Goal: Task Accomplishment & Management: Use online tool/utility

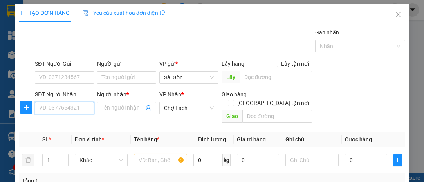
click at [73, 108] on input "SĐT Người Nhận" at bounding box center [64, 108] width 59 height 13
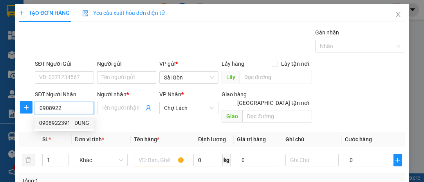
click at [75, 122] on div "0908922391 - DUNG" at bounding box center [64, 123] width 50 height 9
type input "0908922391"
type input "DUNG"
type input "CHÚ HÙNG ÔM"
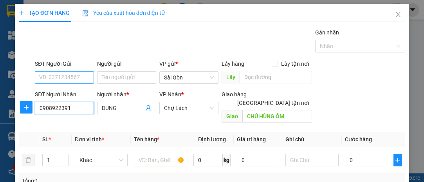
type input "0908922391"
click at [82, 77] on input "SĐT Người Gửi" at bounding box center [64, 77] width 59 height 13
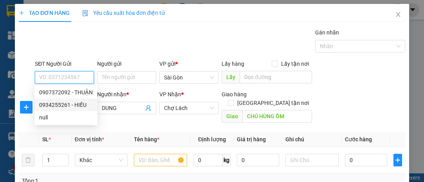
click at [78, 102] on div "0934255261 - HIẾU" at bounding box center [66, 105] width 54 height 9
type input "0934255261"
type input "HIẾU"
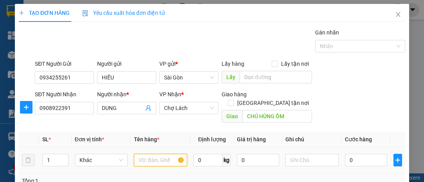
click at [153, 154] on input "text" at bounding box center [160, 160] width 53 height 13
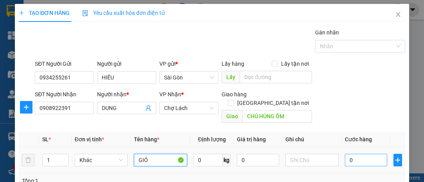
type input "GIỎ"
click at [358, 154] on input "0" at bounding box center [366, 160] width 42 height 13
type input "003"
type input "3"
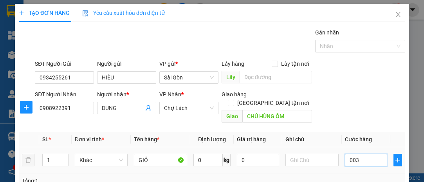
type input "0.030"
type input "30"
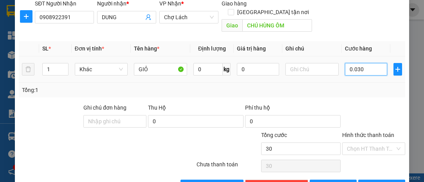
scroll to position [106, 0]
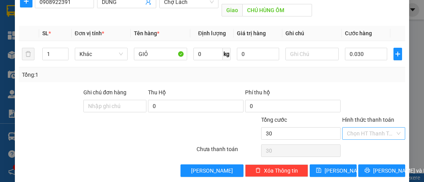
click at [356, 128] on input "Hình thức thanh toán" at bounding box center [371, 134] width 48 height 12
type input "30.000"
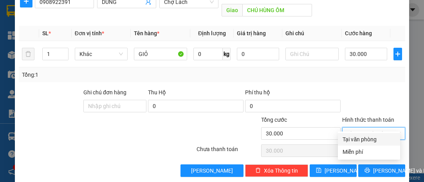
click at [358, 139] on div "Tại văn phòng" at bounding box center [369, 139] width 53 height 9
type input "0"
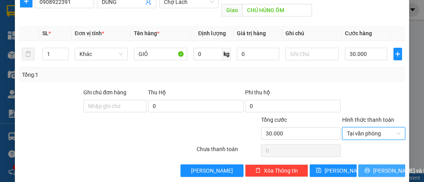
click at [385, 166] on span "[PERSON_NAME] và In" at bounding box center [400, 170] width 55 height 9
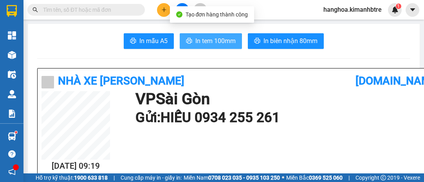
click at [206, 38] on span "In tem 100mm" at bounding box center [215, 41] width 40 height 10
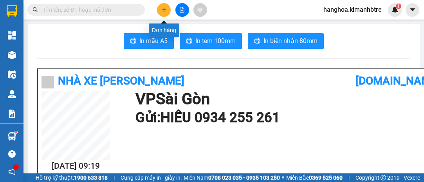
click at [168, 13] on button at bounding box center [164, 10] width 14 height 14
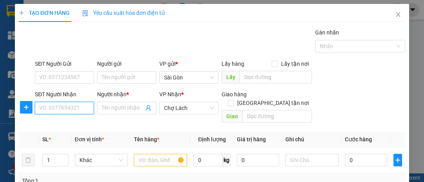
click at [68, 103] on input "SĐT Người Nhận" at bounding box center [64, 108] width 59 height 13
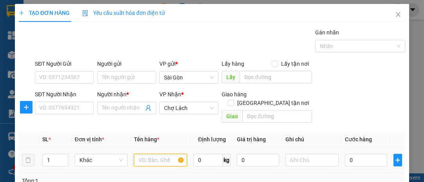
click at [146, 154] on input "text" at bounding box center [160, 160] width 53 height 13
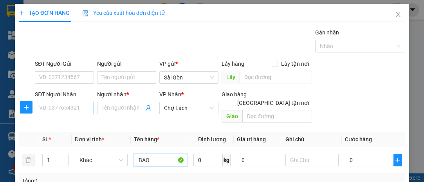
type input "BAO"
click at [65, 107] on input "SĐT Người Nhận" at bounding box center [64, 108] width 59 height 13
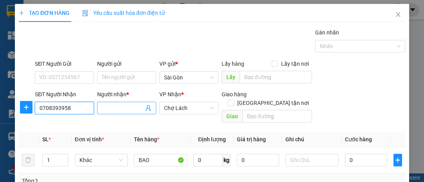
type input "0708393958"
click at [106, 106] on input "Người nhận *" at bounding box center [123, 108] width 42 height 9
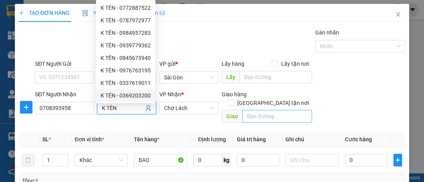
type input "K TÊN"
click at [276, 110] on input "text" at bounding box center [276, 116] width 69 height 13
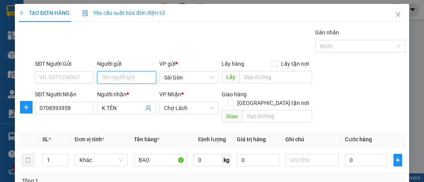
click at [103, 76] on input "Người gửi" at bounding box center [126, 77] width 59 height 13
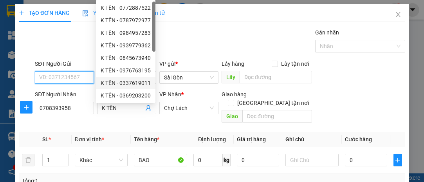
click at [69, 77] on input "SĐT Người Gửi" at bounding box center [64, 77] width 59 height 13
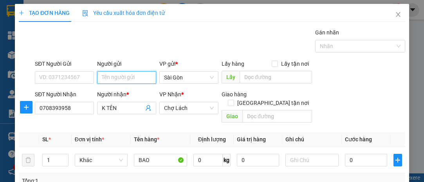
click at [110, 75] on input "Người gửi" at bounding box center [126, 77] width 59 height 13
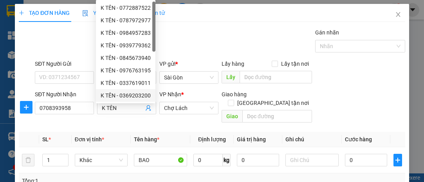
click at [119, 121] on div "Transit Pickup Surcharge Ids Transit Deliver Surcharge Ids Transit Deliver Surc…" at bounding box center [212, 155] width 387 height 255
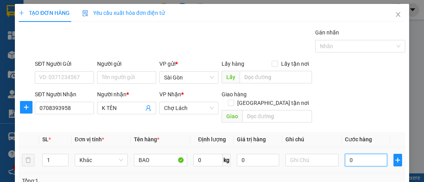
click at [362, 154] on input "0" at bounding box center [366, 160] width 42 height 13
type input "006"
type input "6"
type input "0.060"
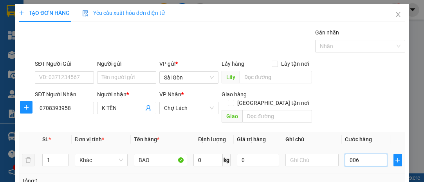
type input "60"
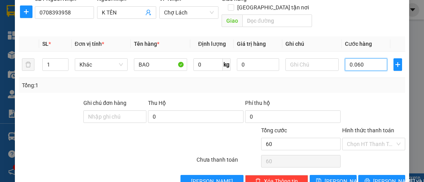
scroll to position [106, 0]
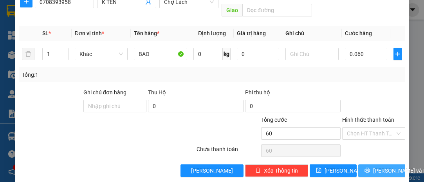
click at [378, 166] on span "[PERSON_NAME] và In" at bounding box center [400, 170] width 55 height 9
type input "60.000"
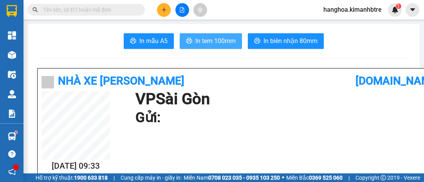
click at [210, 39] on span "In tem 100mm" at bounding box center [215, 41] width 40 height 10
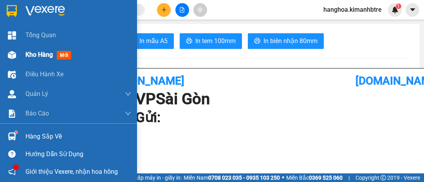
click at [51, 53] on span "Kho hàng" at bounding box center [38, 54] width 27 height 7
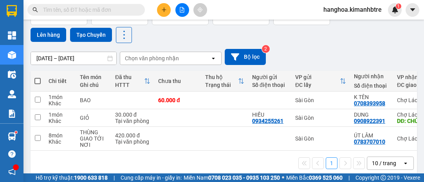
scroll to position [71, 0]
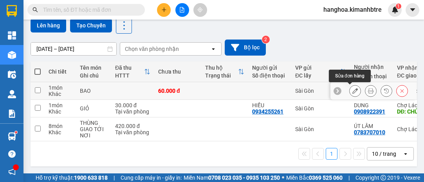
click at [353, 88] on icon at bounding box center [355, 90] width 5 height 5
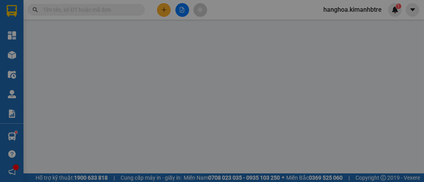
type input "0708393958"
type input "K TÊN"
type input "60.000"
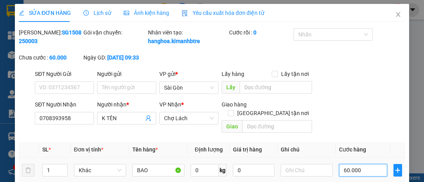
click at [367, 169] on input "60.000" at bounding box center [363, 170] width 48 height 13
type input "7"
type input "00.007"
type input "70"
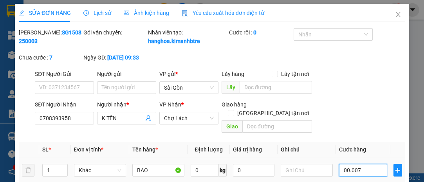
type input "70"
type input "0.000.070"
type input "7"
type input "0"
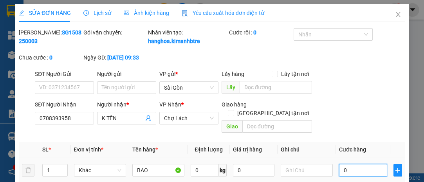
type input "0"
type input "7"
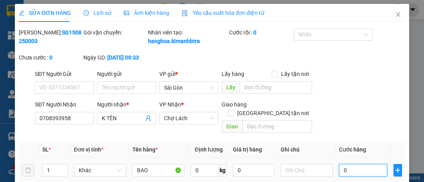
type input "007"
type input "70"
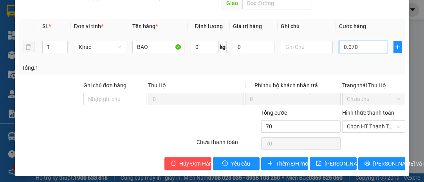
scroll to position [125, 0]
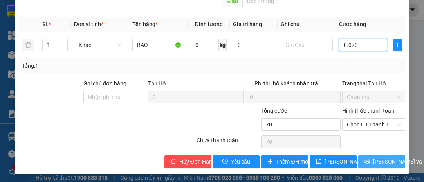
type input "0.070"
click at [373, 157] on span "[PERSON_NAME] và In" at bounding box center [400, 161] width 55 height 9
type input "70.000"
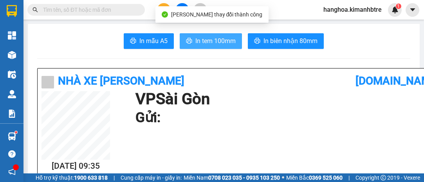
click at [208, 37] on span "In tem 100mm" at bounding box center [215, 41] width 40 height 10
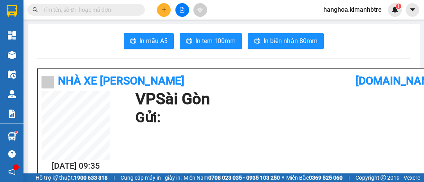
click at [345, 155] on div "[DATE] 09:35 VP Sài Gòn Gửi:" at bounding box center [238, 131] width 392 height 81
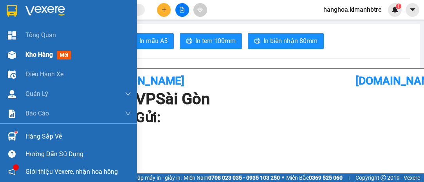
click at [43, 53] on span "Kho hàng" at bounding box center [38, 54] width 27 height 7
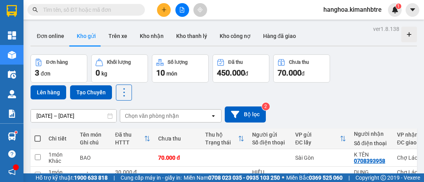
click at [35, 136] on span at bounding box center [37, 139] width 6 height 6
click at [38, 135] on input "checkbox" at bounding box center [38, 135] width 0 height 0
checkbox input "true"
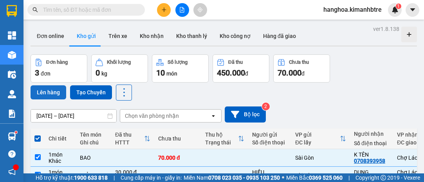
click at [51, 88] on button "Lên hàng" at bounding box center [49, 92] width 36 height 14
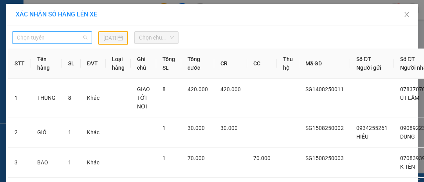
click at [61, 35] on span "Chọn tuyến" at bounding box center [52, 38] width 71 height 12
click at [54, 35] on span "Chọn tuyến" at bounding box center [52, 38] width 71 height 12
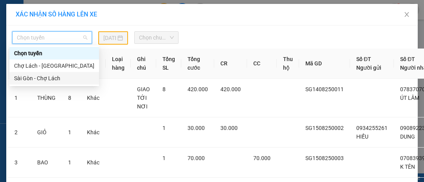
click at [43, 77] on div "Sài Gòn - Chợ Lách" at bounding box center [54, 78] width 80 height 9
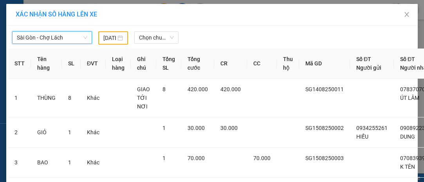
click at [107, 37] on input "[DATE]" at bounding box center [109, 38] width 13 height 9
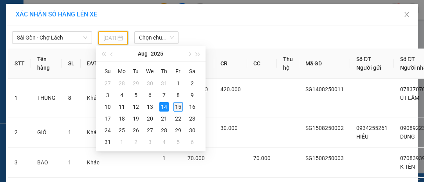
click at [178, 107] on div "15" at bounding box center [178, 106] width 9 height 9
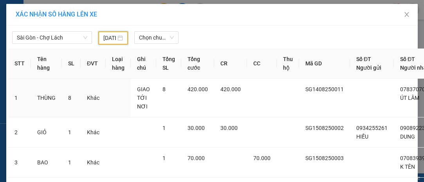
type input "[DATE]"
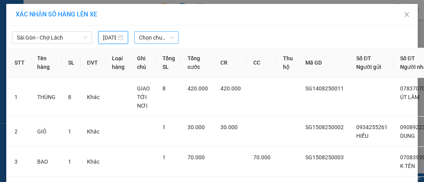
click at [147, 36] on span "Chọn chuyến" at bounding box center [156, 38] width 35 height 12
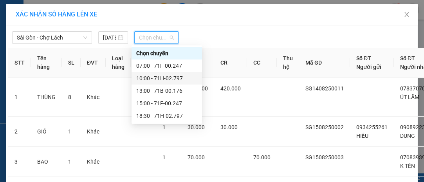
click at [158, 77] on div "10:00 - 71H-02.797" at bounding box center [166, 78] width 61 height 9
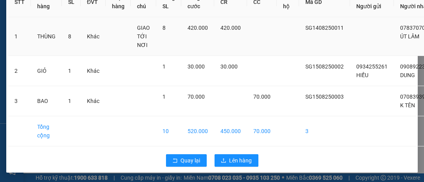
scroll to position [90, 0]
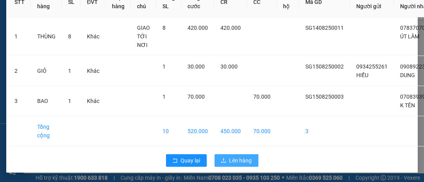
click at [231, 156] on span "Lên hàng" at bounding box center [241, 160] width 23 height 9
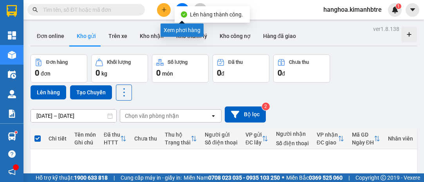
click at [184, 4] on button at bounding box center [182, 10] width 14 height 14
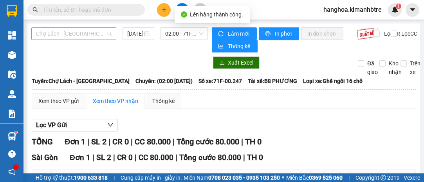
click at [83, 29] on span "Chợ Lách - [GEOGRAPHIC_DATA]" at bounding box center [74, 34] width 76 height 12
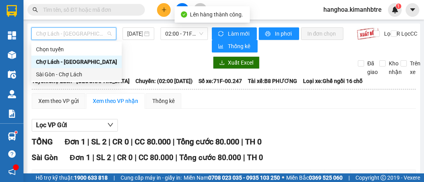
click at [83, 74] on div "Sài Gòn - Chợ Lách" at bounding box center [76, 74] width 81 height 9
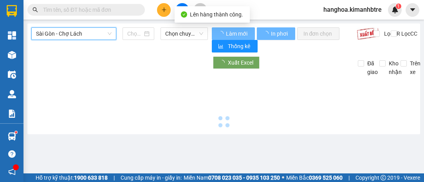
type input "[DATE]"
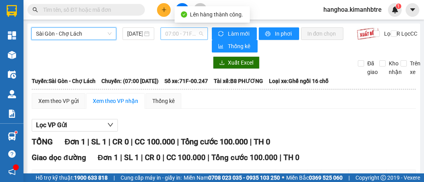
click at [182, 34] on span "07:00 - 71F-00.247" at bounding box center [184, 34] width 38 height 12
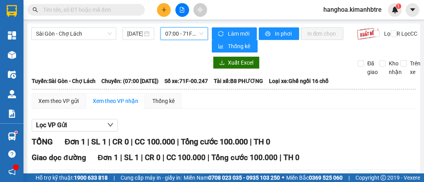
click at [183, 28] on span "07:00 - 71F-00.247" at bounding box center [184, 34] width 38 height 12
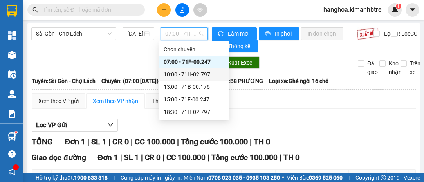
click at [191, 75] on div "10:00 - 71H-02.797" at bounding box center [194, 74] width 61 height 9
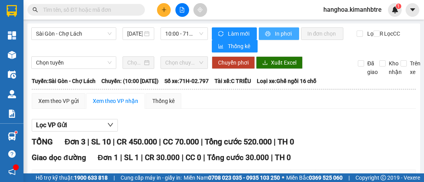
click at [282, 30] on span "In phơi" at bounding box center [284, 33] width 18 height 9
